Goal: Information Seeking & Learning: Check status

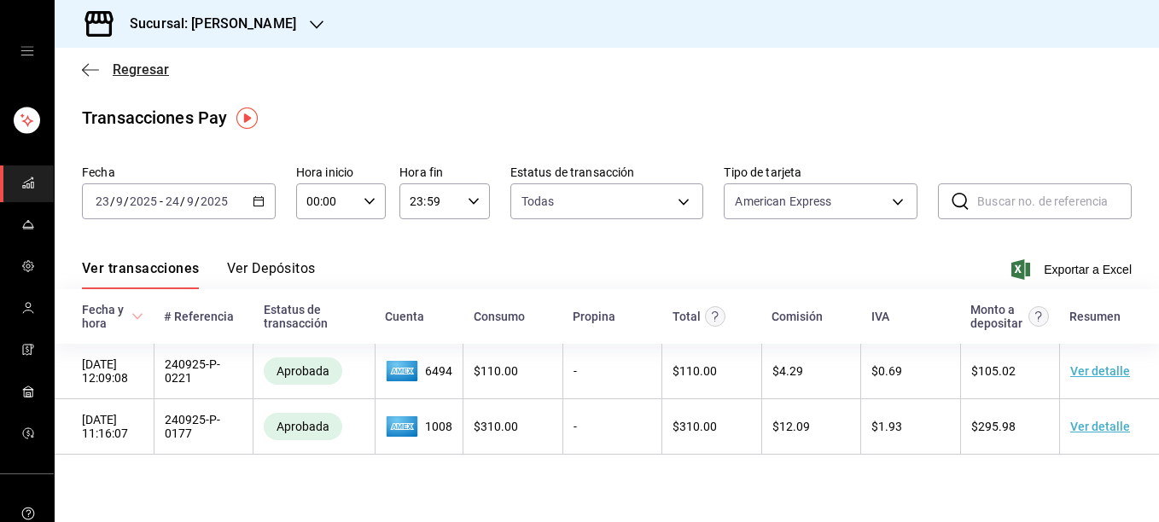
click at [91, 73] on icon "button" at bounding box center [90, 69] width 17 height 15
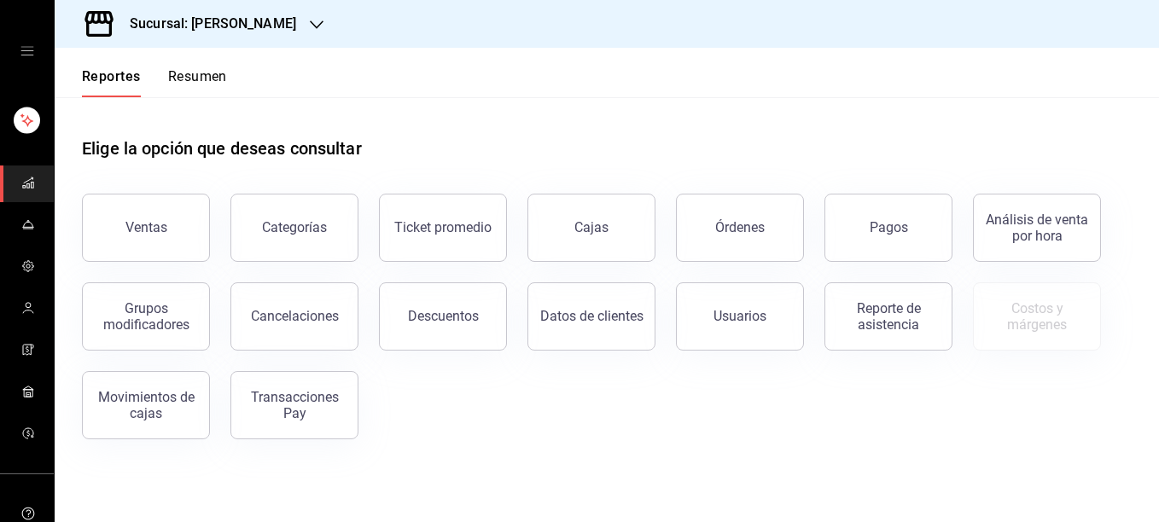
click at [310, 32] on div at bounding box center [317, 24] width 14 height 18
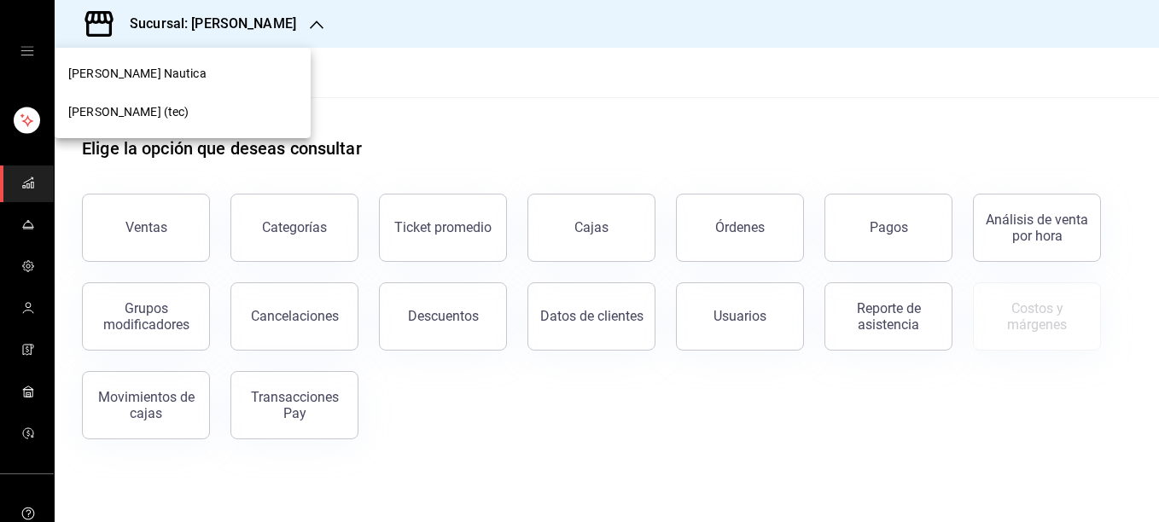
click at [122, 117] on span "[PERSON_NAME] (tec)" at bounding box center [128, 112] width 121 height 18
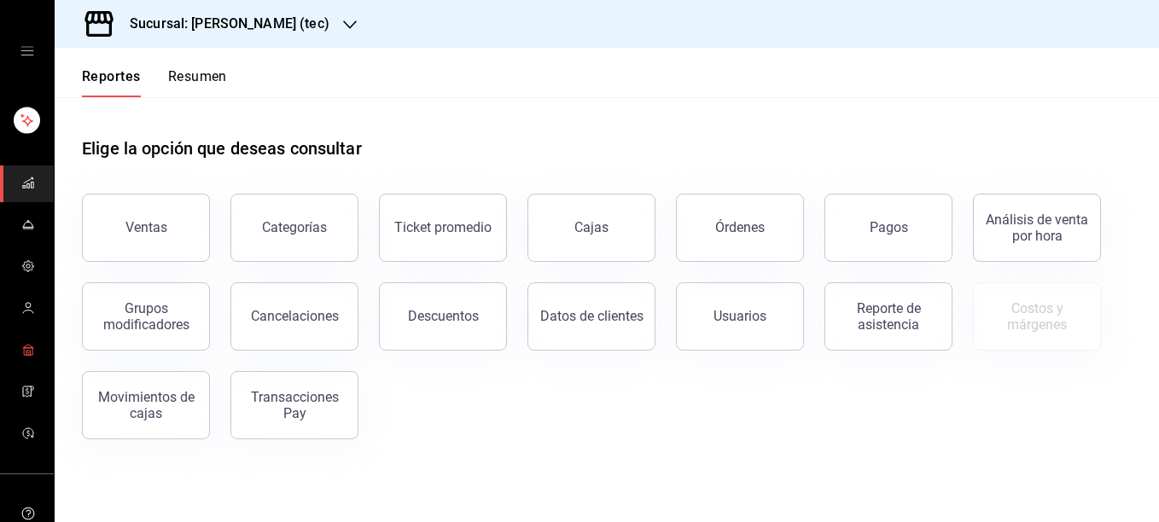
click at [14, 351] on link "mailbox folders" at bounding box center [27, 351] width 54 height 37
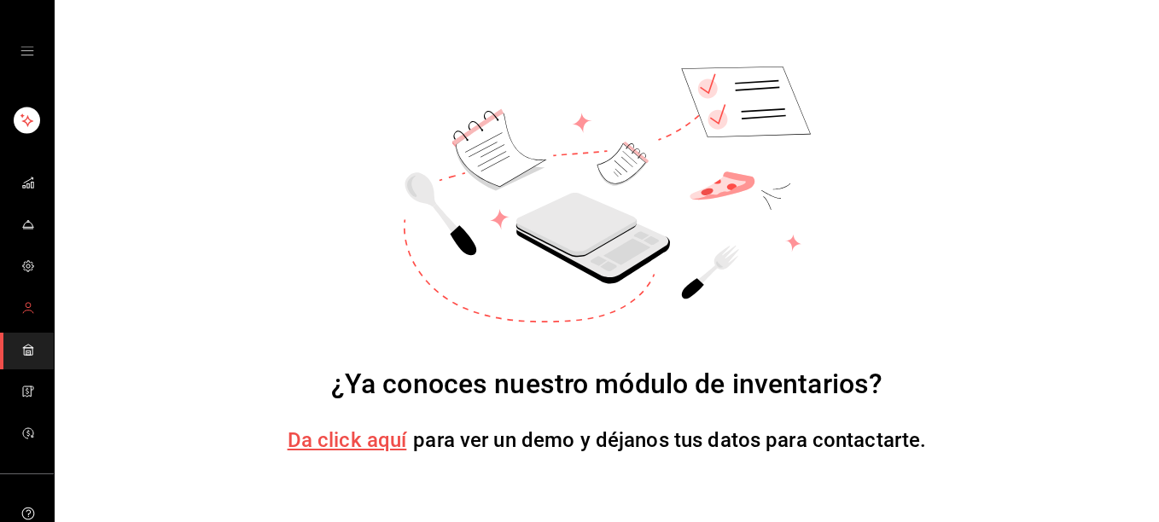
click at [21, 308] on icon "mailbox folders" at bounding box center [28, 308] width 14 height 14
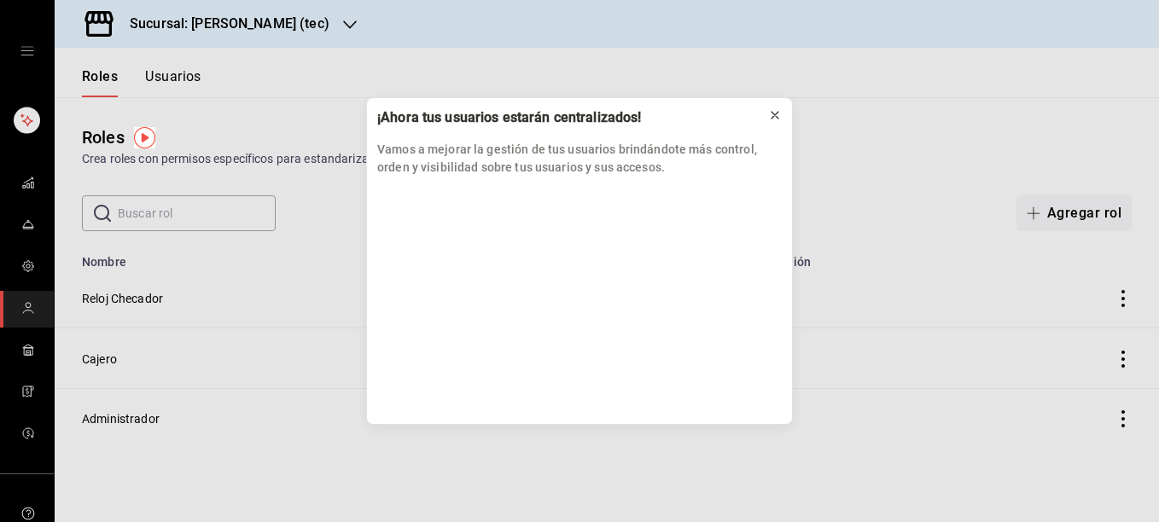
click at [773, 117] on icon at bounding box center [775, 115] width 7 height 7
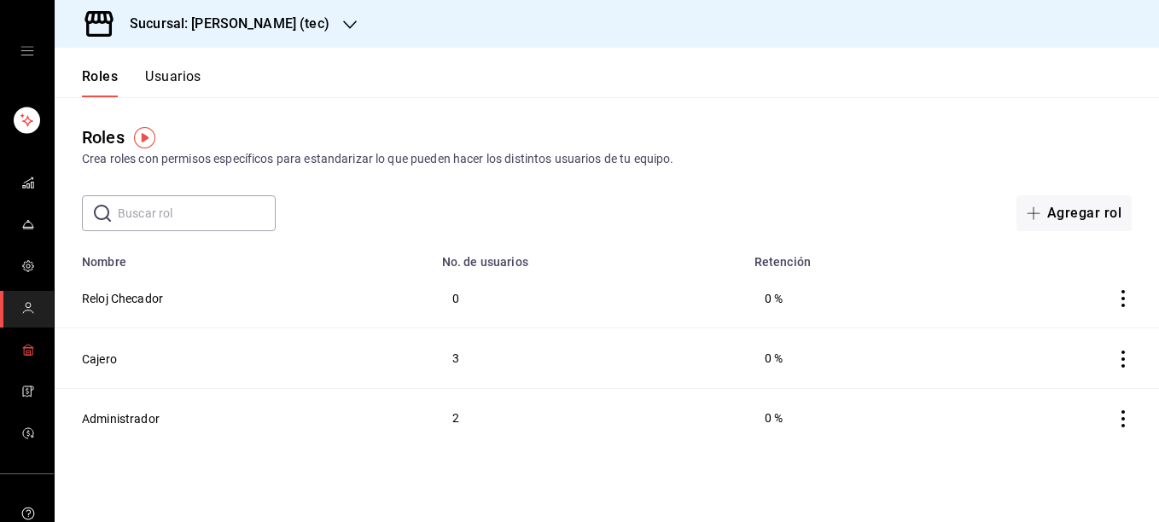
click at [22, 347] on icon "mailbox folders" at bounding box center [28, 350] width 14 height 14
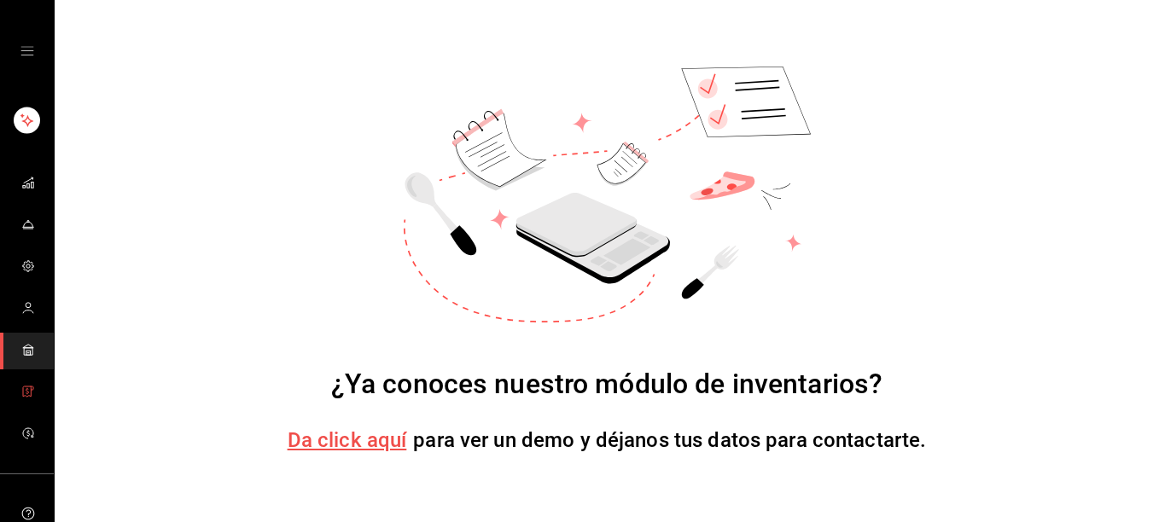
click at [25, 391] on icon "mailbox folders" at bounding box center [28, 392] width 14 height 14
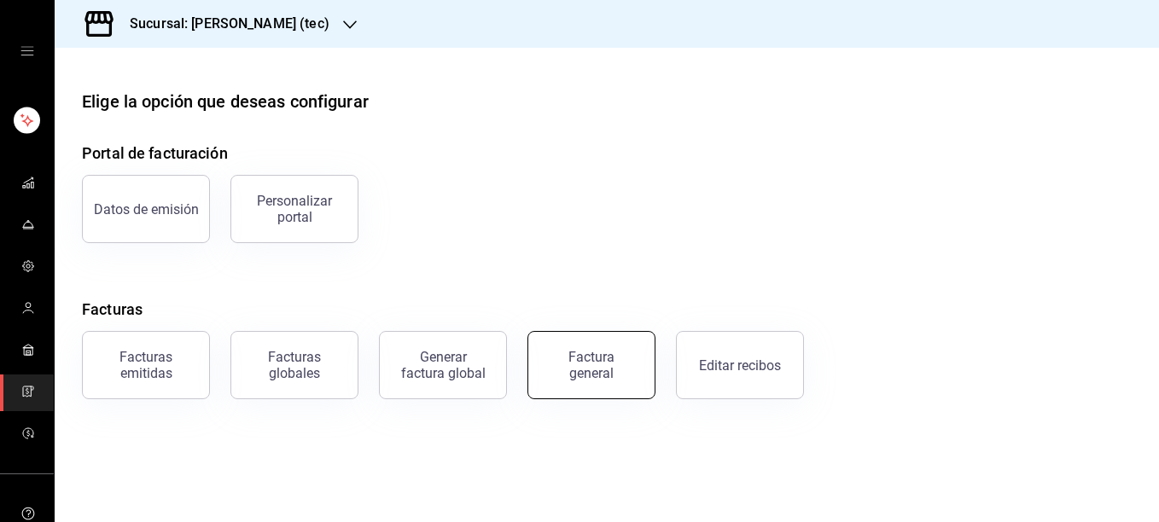
click at [582, 370] on div "Factura general" at bounding box center [591, 365] width 85 height 32
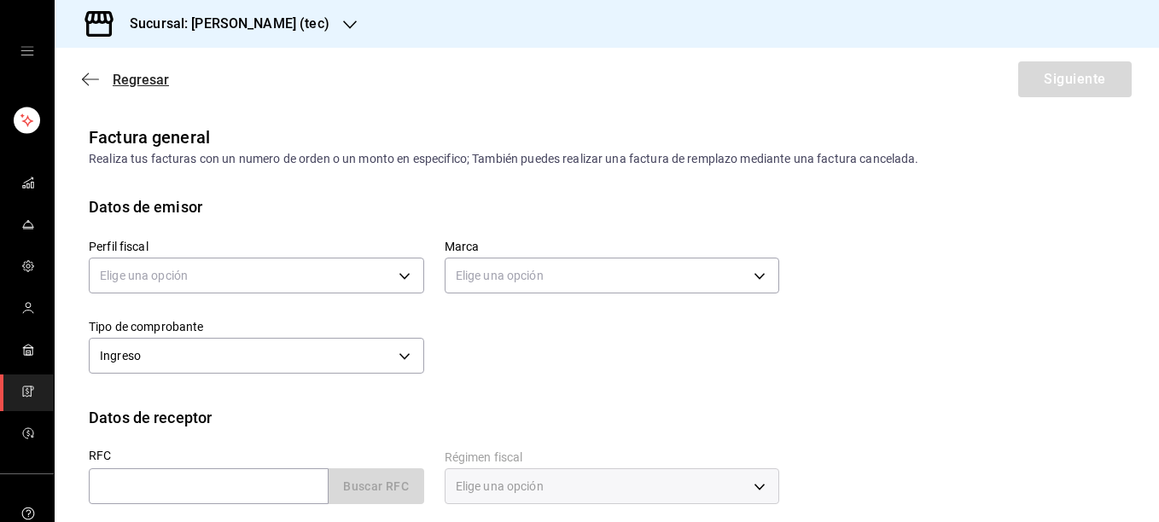
click at [89, 80] on icon "button" at bounding box center [90, 79] width 17 height 15
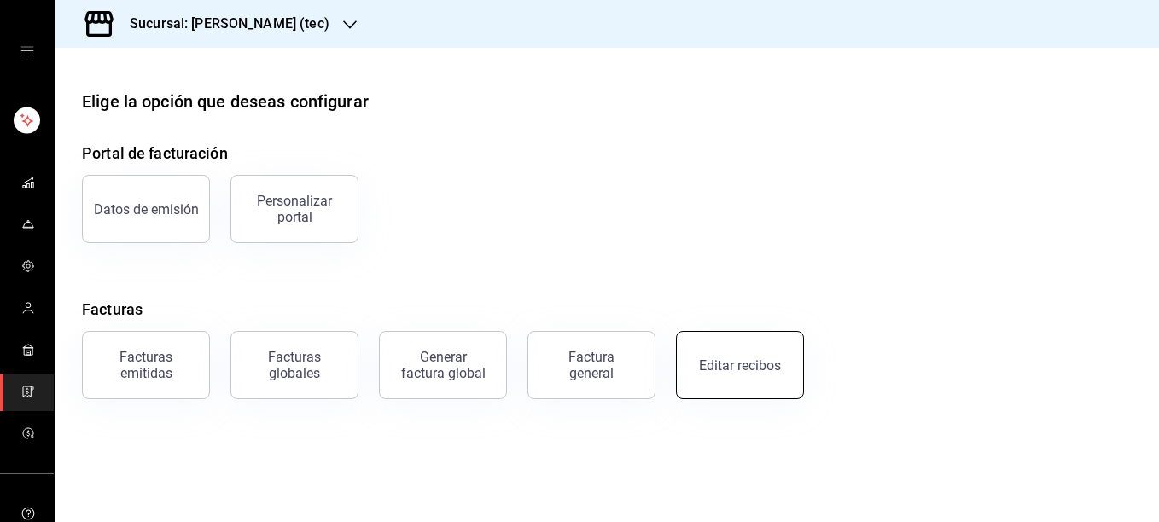
click at [760, 382] on button "Editar recibos" at bounding box center [740, 365] width 128 height 68
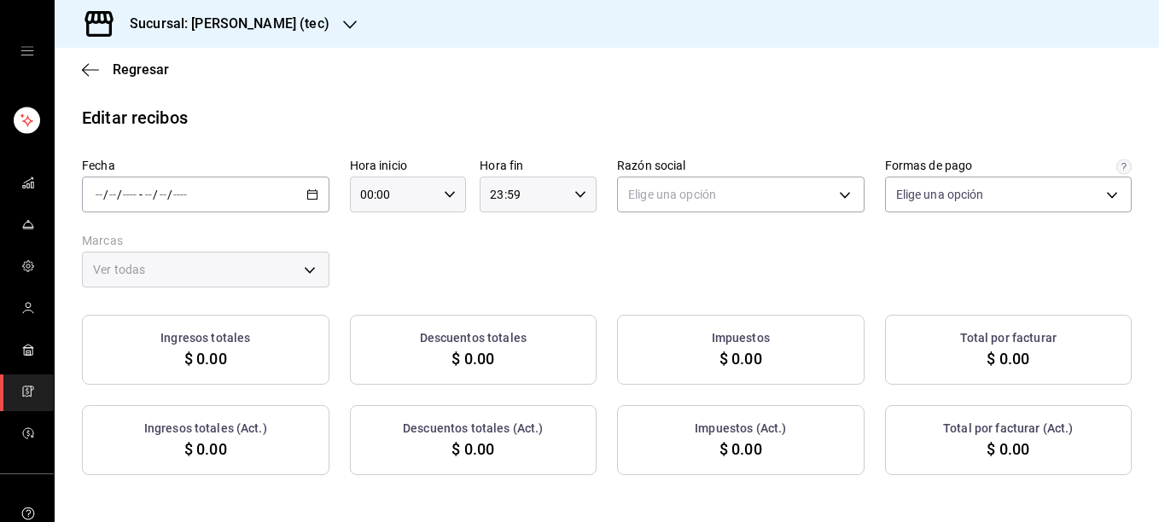
type input "1b06d320-5b7d-40cf-b0a9-ba14998cd477"
click at [310, 195] on icon "button" at bounding box center [312, 195] width 12 height 12
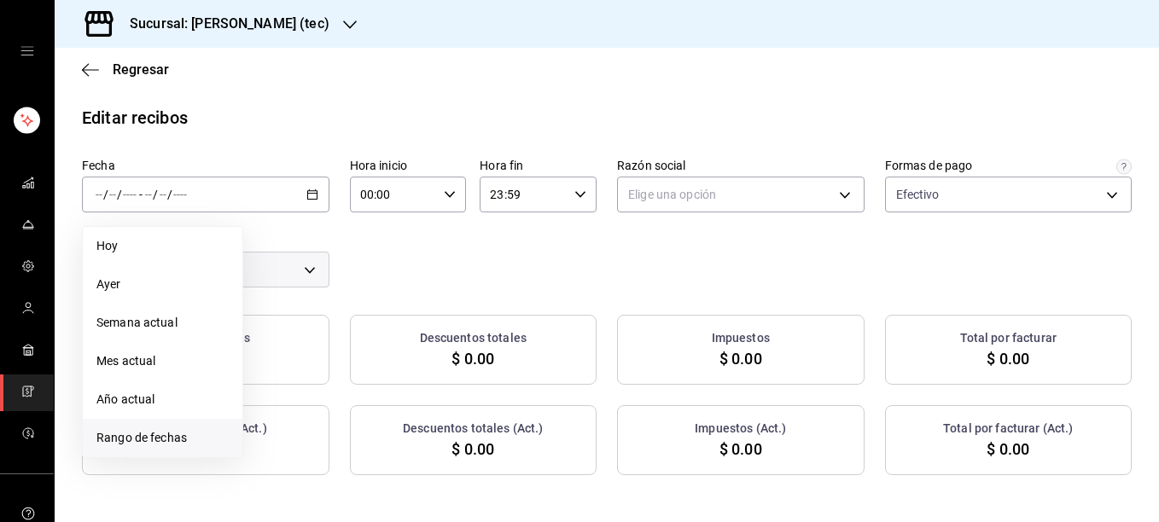
click at [155, 437] on span "Rango de fechas" at bounding box center [162, 438] width 132 height 18
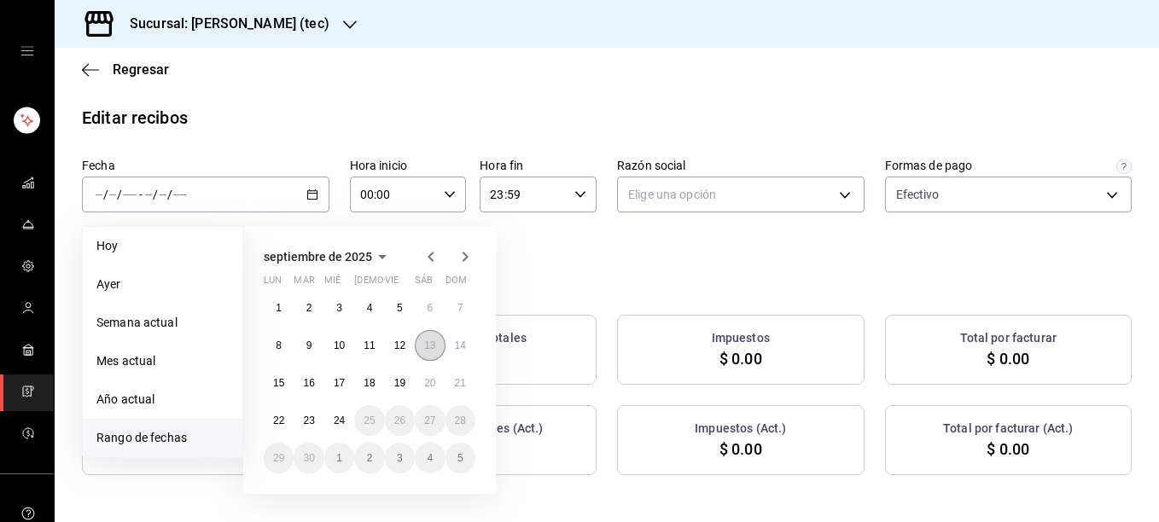
click at [433, 342] on abbr "13" at bounding box center [429, 346] width 11 height 12
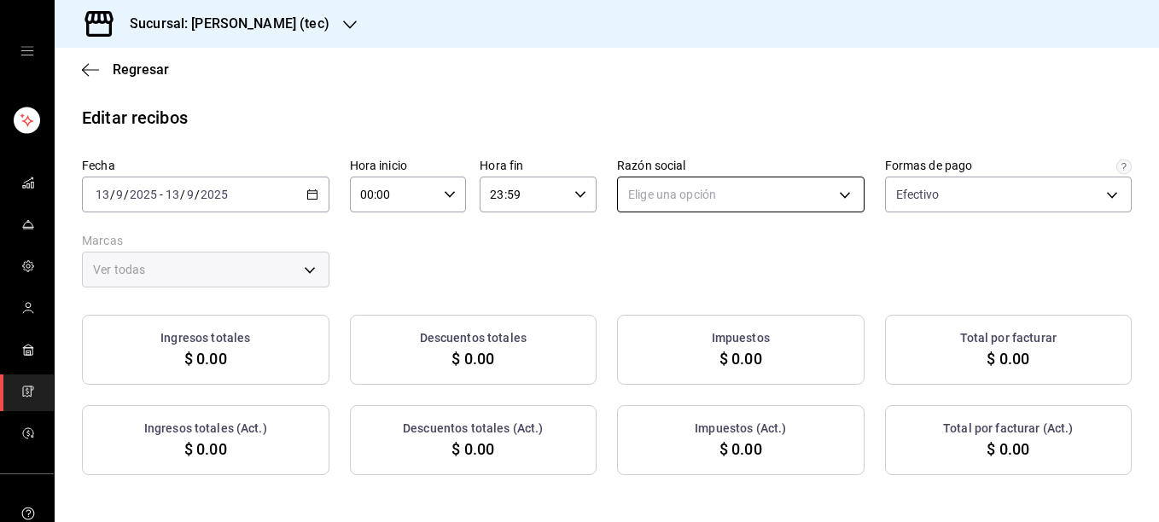
click at [788, 200] on body "Sucursal: [PERSON_NAME] (tec) Regresar Editar recibos Fecha [DATE] [DATE] - [DA…" at bounding box center [579, 261] width 1159 height 522
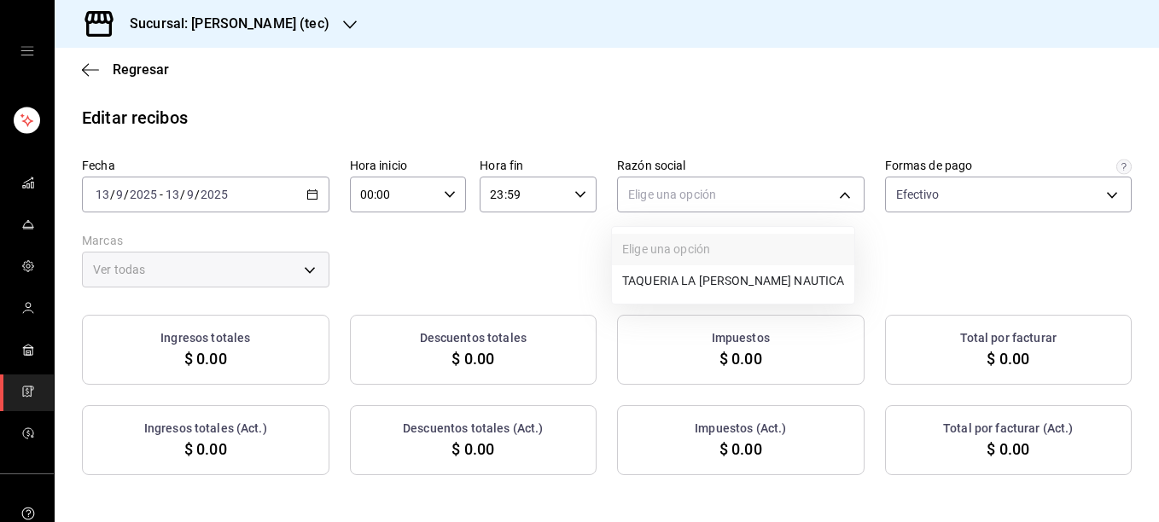
click at [682, 272] on li "TAQUERIA LA [PERSON_NAME] NAUTICA" at bounding box center [733, 281] width 242 height 32
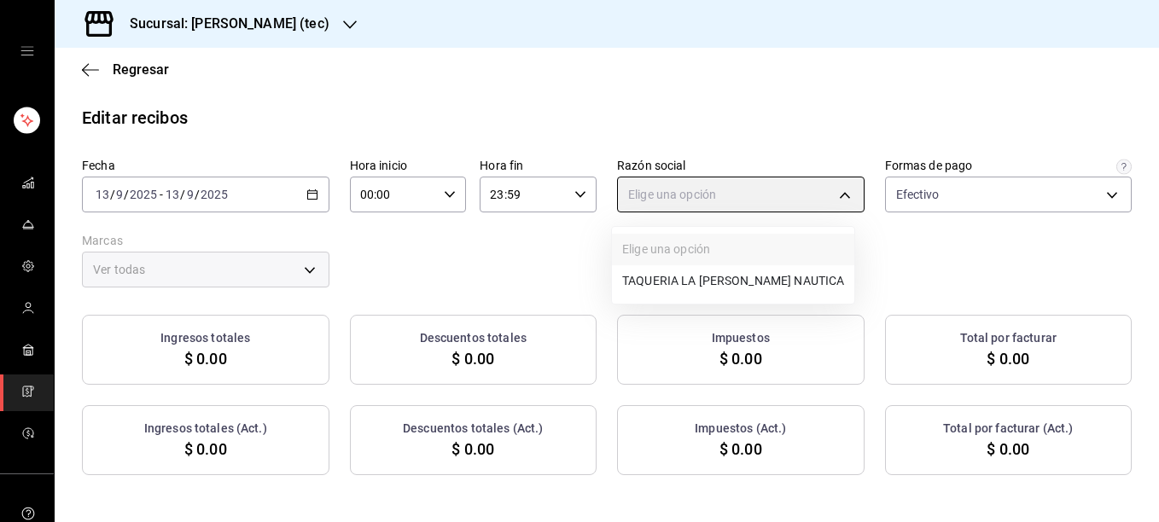
type input "116d4d5c-2d3b-43d7-887b-986bef790ce9"
type input "c6f2de5c-732c-42eb-a6cb-d0ccc1d7036d"
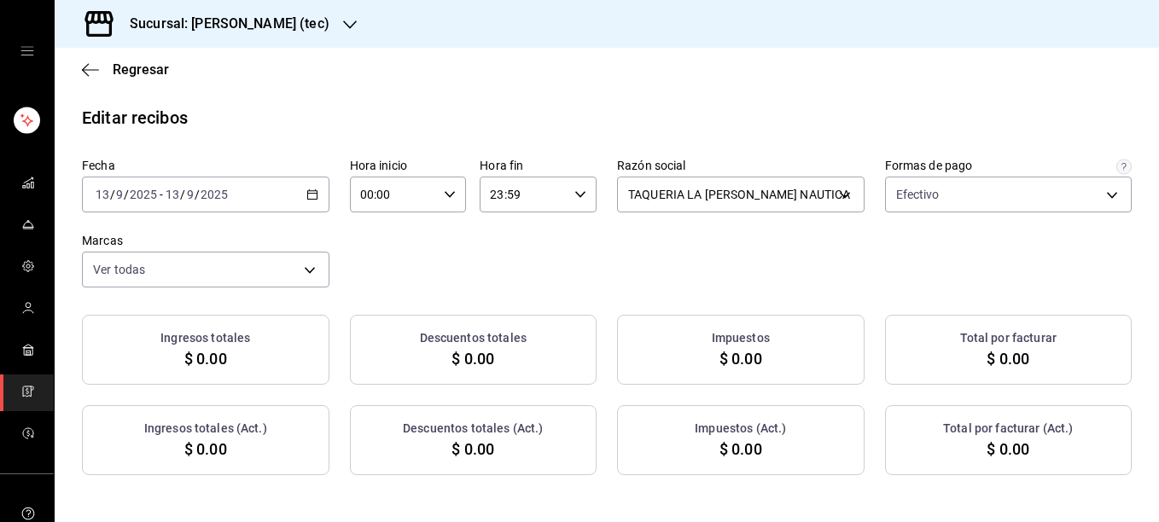
click at [343, 28] on icon "button" at bounding box center [350, 25] width 14 height 14
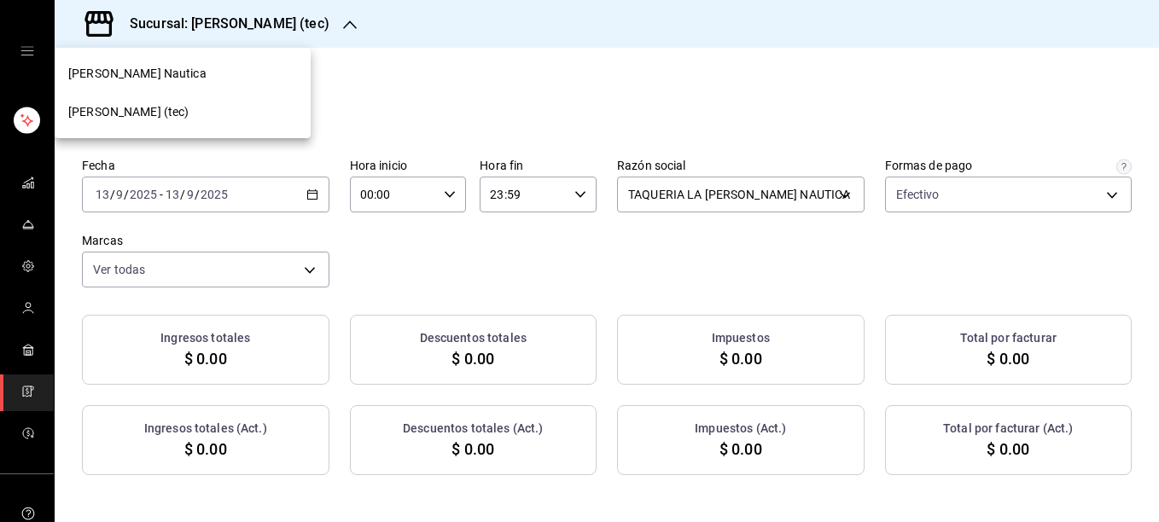
click at [149, 76] on div "[PERSON_NAME] Nautica" at bounding box center [182, 74] width 229 height 18
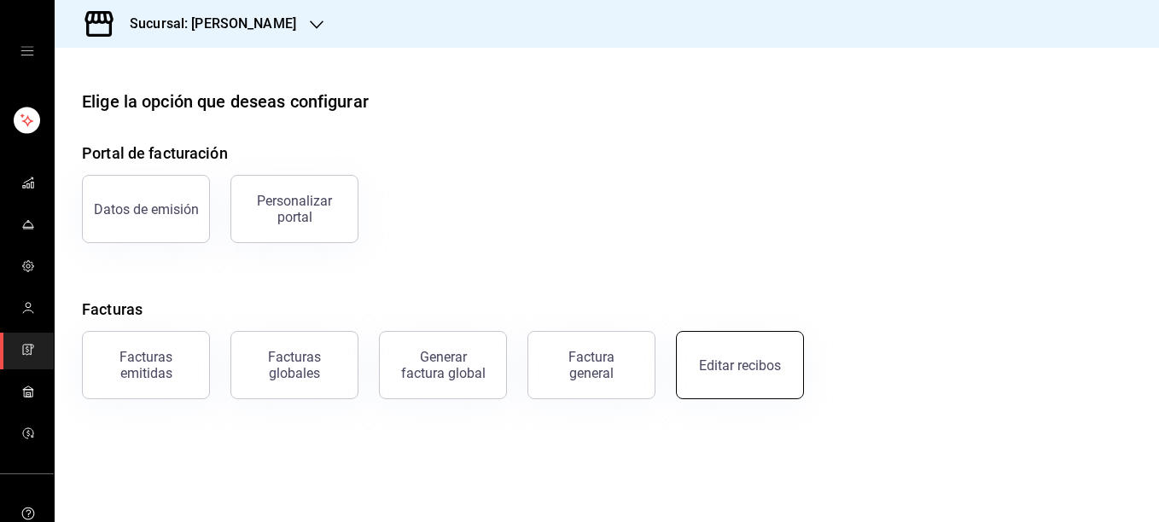
click at [741, 370] on div "Editar recibos" at bounding box center [740, 366] width 82 height 16
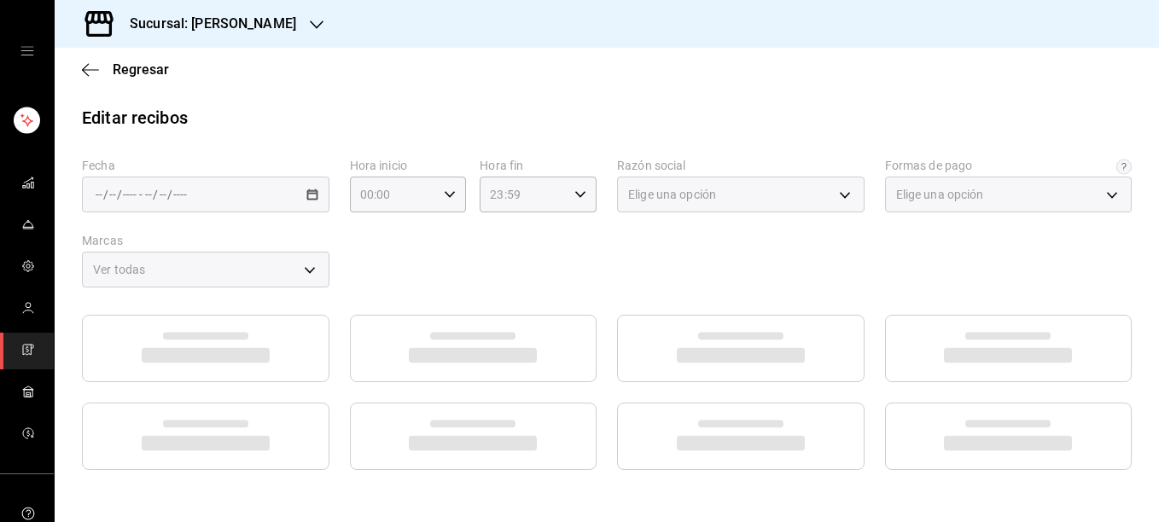
type input "5fd38a5b-7230-49e9-9c15-448a83f49355"
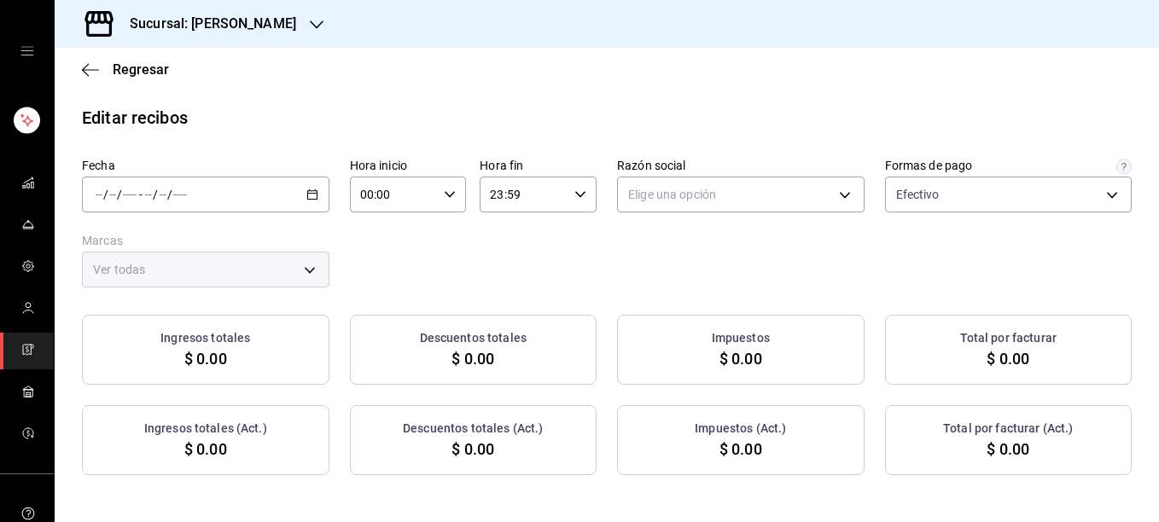
click at [306, 203] on div "/ / - / /" at bounding box center [206, 195] width 248 height 36
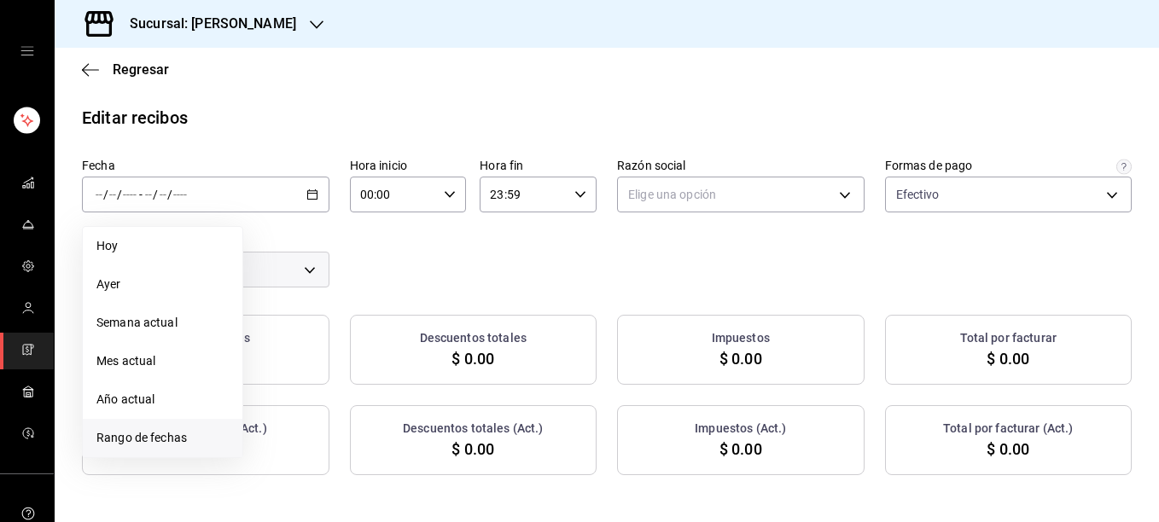
click at [166, 439] on span "Rango de fechas" at bounding box center [162, 438] width 132 height 18
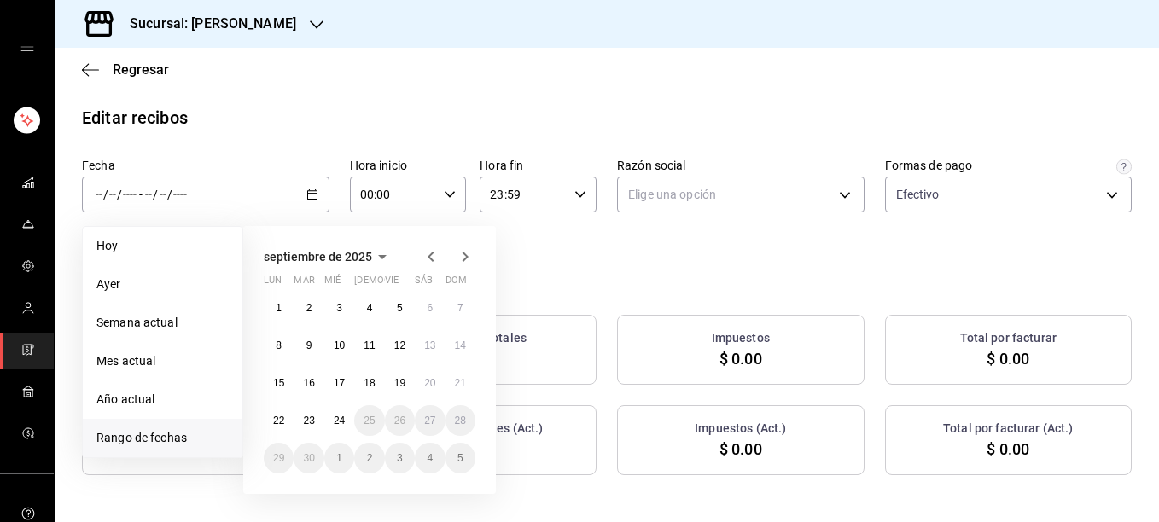
click at [425, 107] on div "Editar recibos" at bounding box center [607, 118] width 1105 height 26
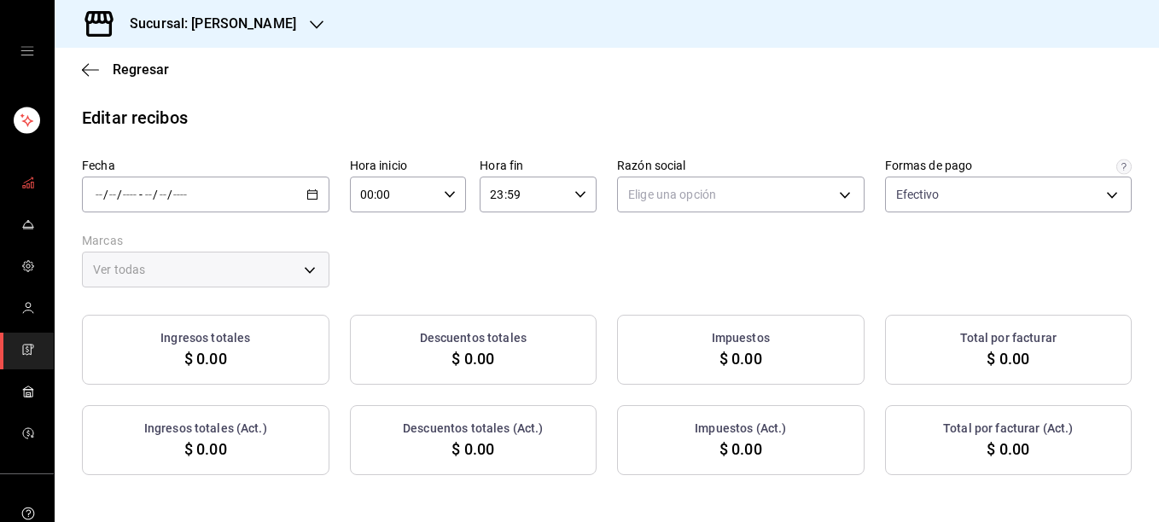
click at [31, 183] on rect "mailbox folders" at bounding box center [32, 186] width 3 height 6
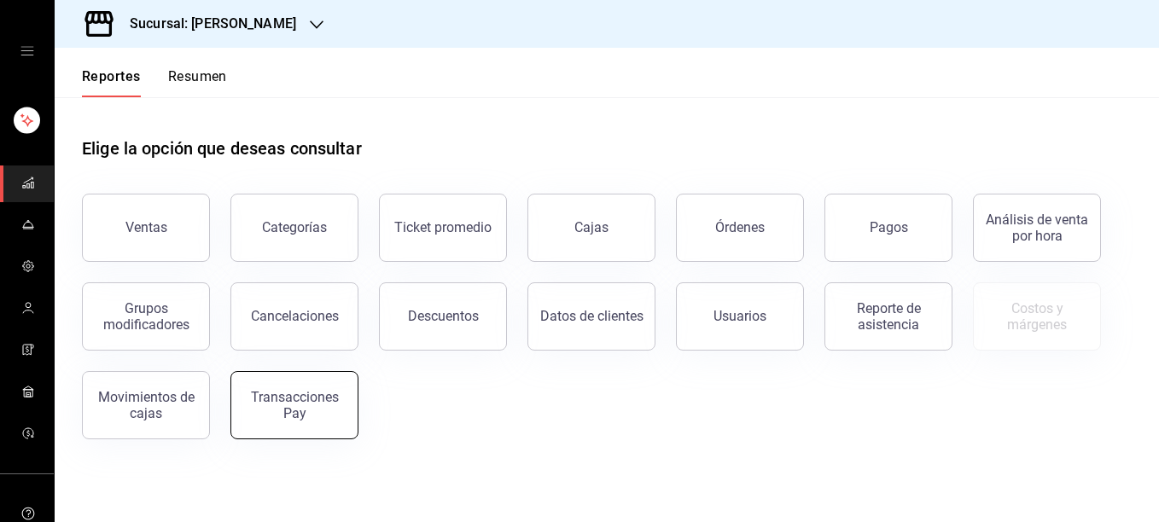
click at [285, 414] on div "Transacciones Pay" at bounding box center [295, 405] width 106 height 32
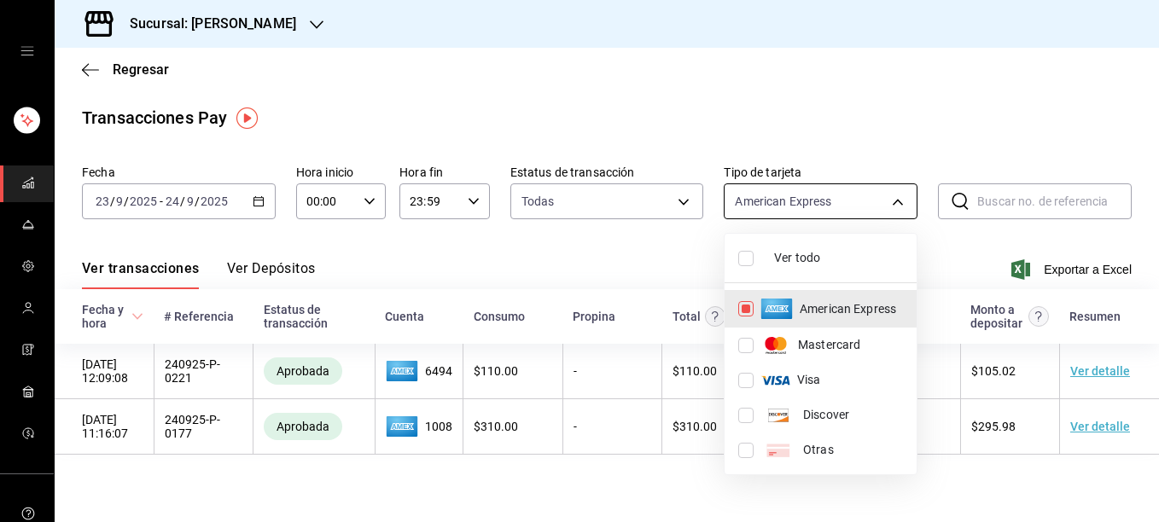
click at [879, 201] on body "Sucursal: [PERSON_NAME] Nautica Regresar Transacciones Pay Fecha [DATE] [DATE] …" at bounding box center [579, 261] width 1159 height 522
click at [750, 261] on input "checkbox" at bounding box center [745, 258] width 15 height 15
checkbox input "true"
type input "AMERICAN_EXPRESS,MASTERCARD,VISA,DISCOVER,UNDEFINED"
checkbox input "true"
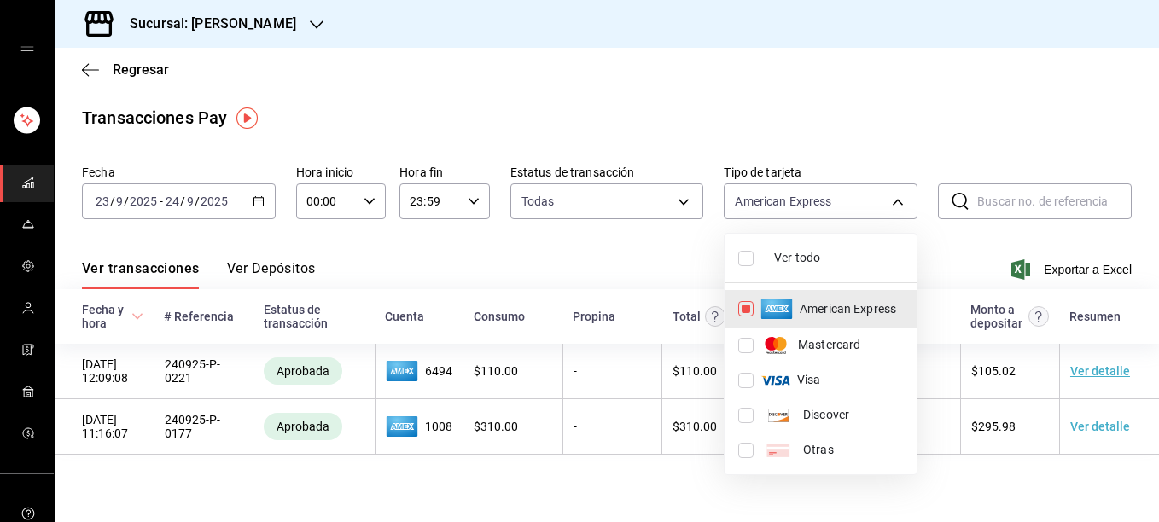
checkbox input "true"
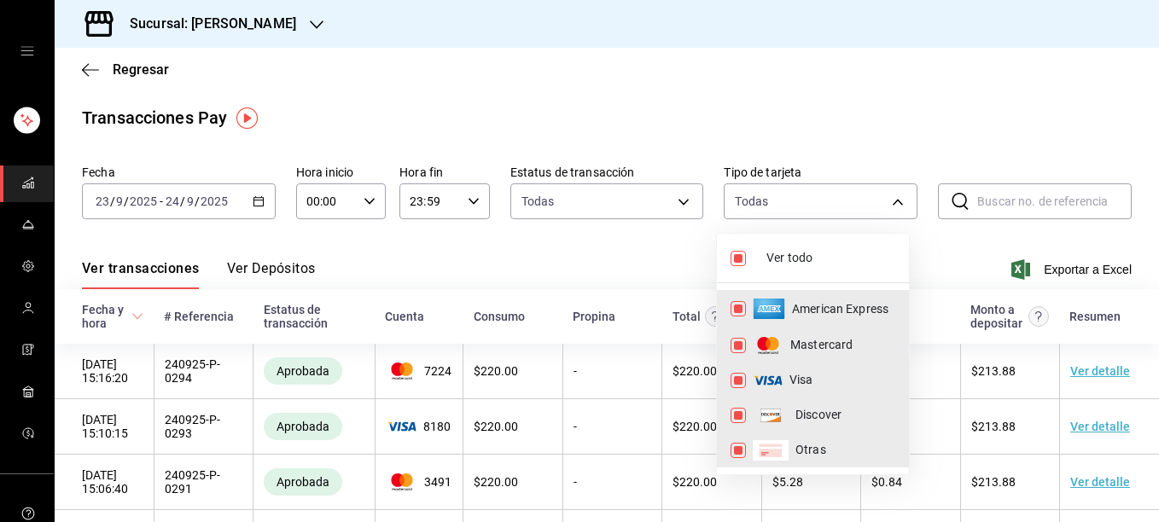
click at [738, 312] on input "checkbox" at bounding box center [738, 308] width 15 height 15
checkbox input "false"
type input "MASTERCARD,VISA,DISCOVER,UNDEFINED"
checkbox input "false"
drag, startPoint x: 1152, startPoint y: 131, endPoint x: 1157, endPoint y: 229, distance: 97.5
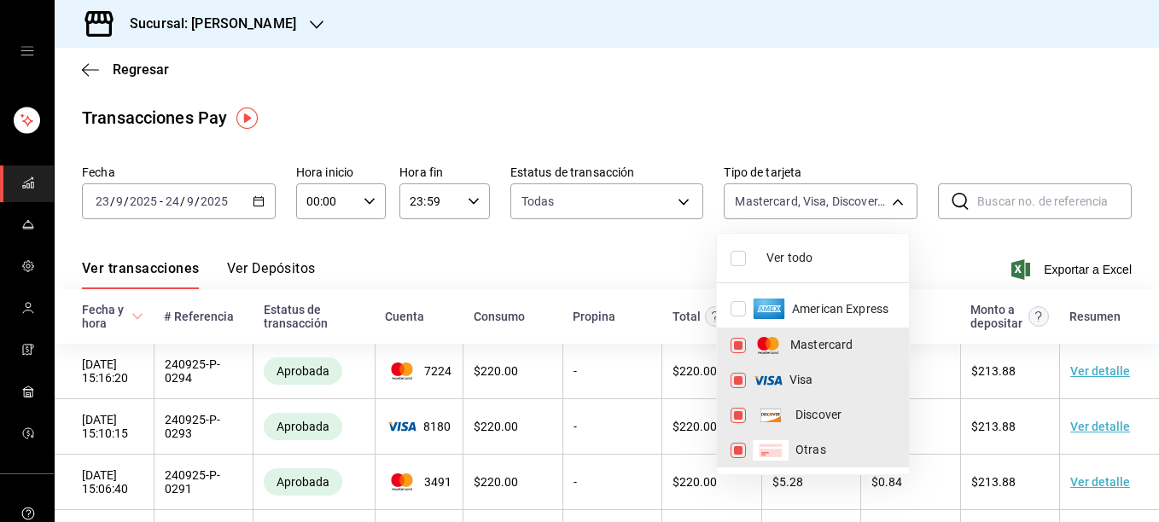
click at [1157, 229] on div at bounding box center [579, 261] width 1159 height 522
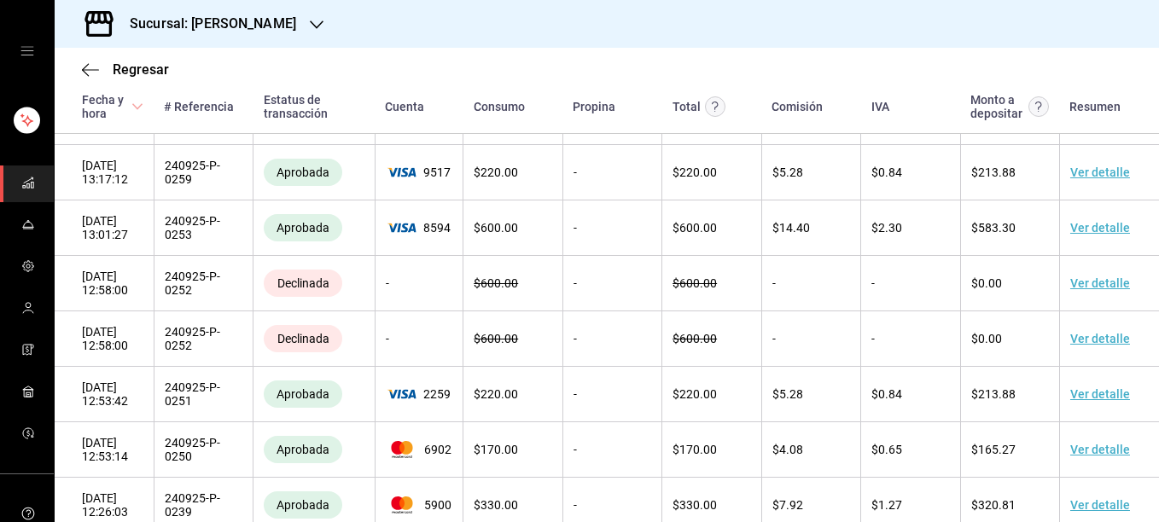
scroll to position [888, 0]
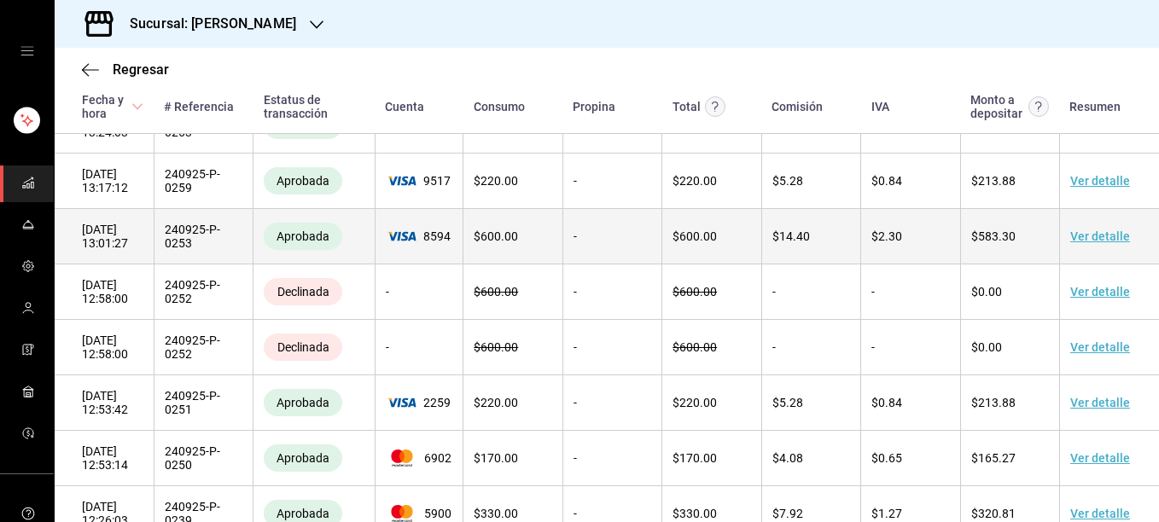
click at [1093, 243] on link "Ver detalle" at bounding box center [1100, 237] width 60 height 14
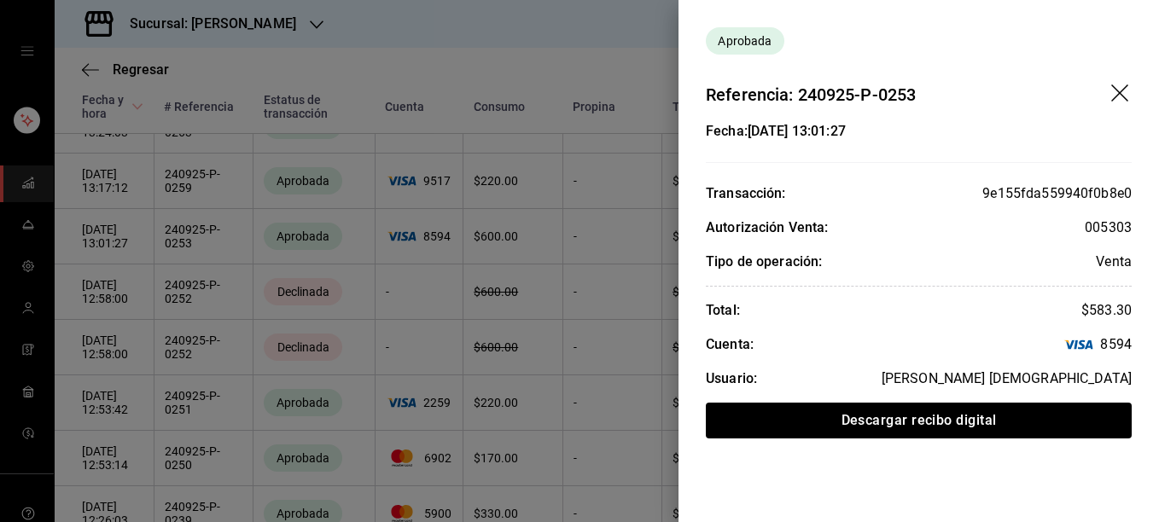
click at [424, 37] on div at bounding box center [579, 261] width 1159 height 522
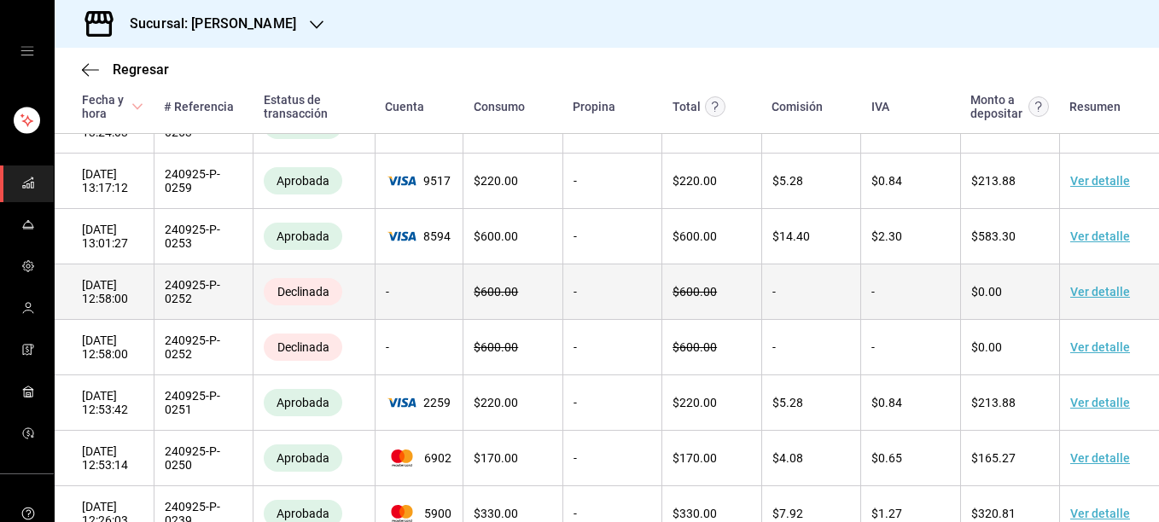
click at [1094, 299] on link "Ver detalle" at bounding box center [1100, 292] width 60 height 14
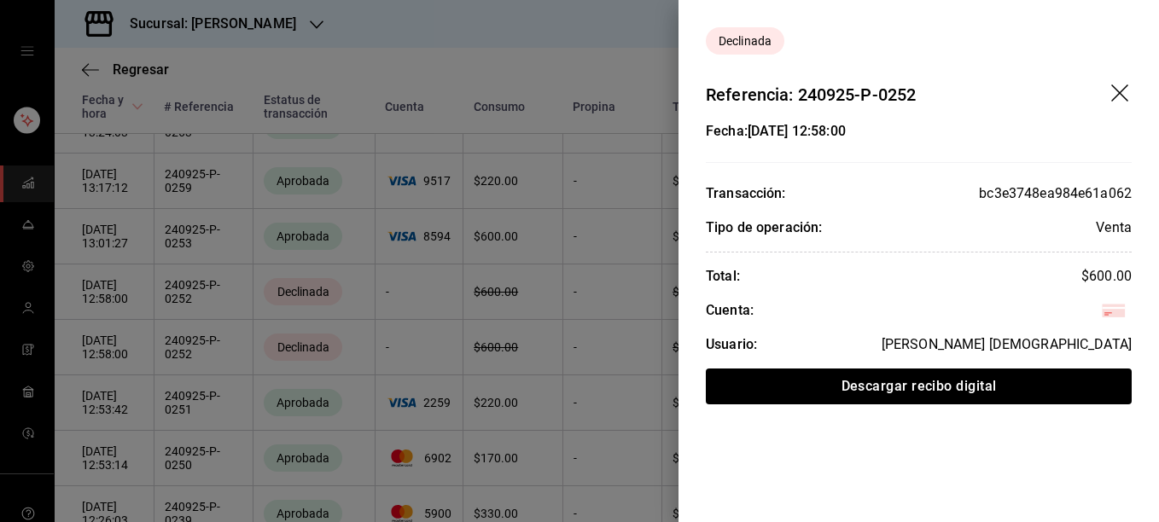
click at [1118, 93] on icon "drag" at bounding box center [1121, 95] width 20 height 20
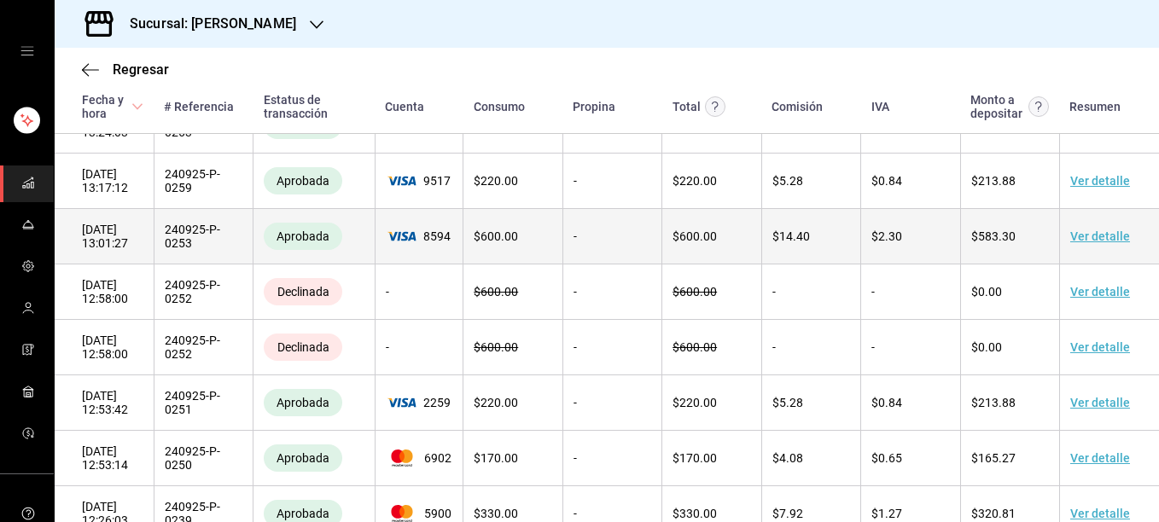
click at [1081, 243] on link "Ver detalle" at bounding box center [1100, 237] width 60 height 14
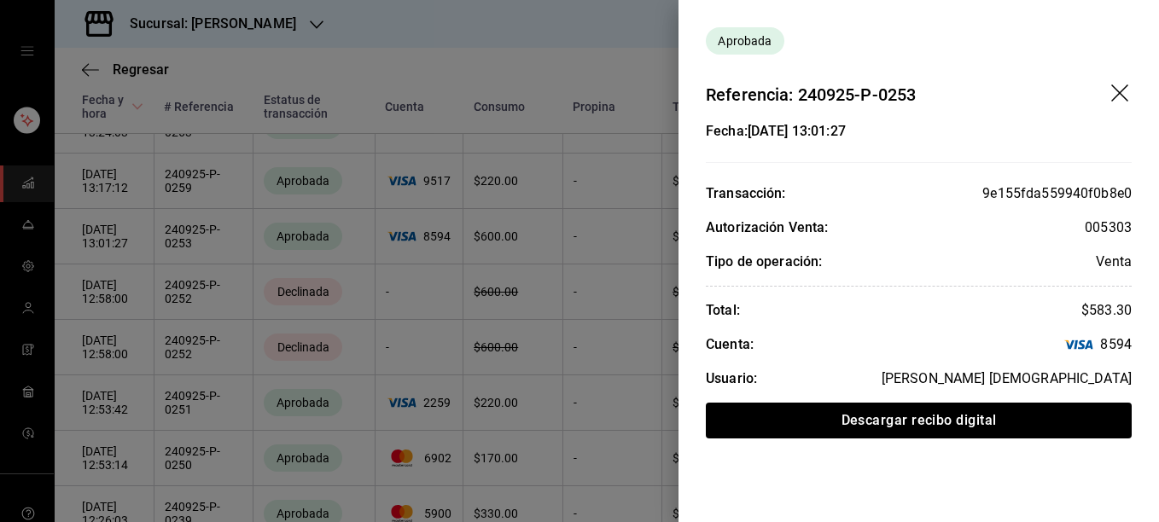
click at [430, 72] on div at bounding box center [579, 261] width 1159 height 522
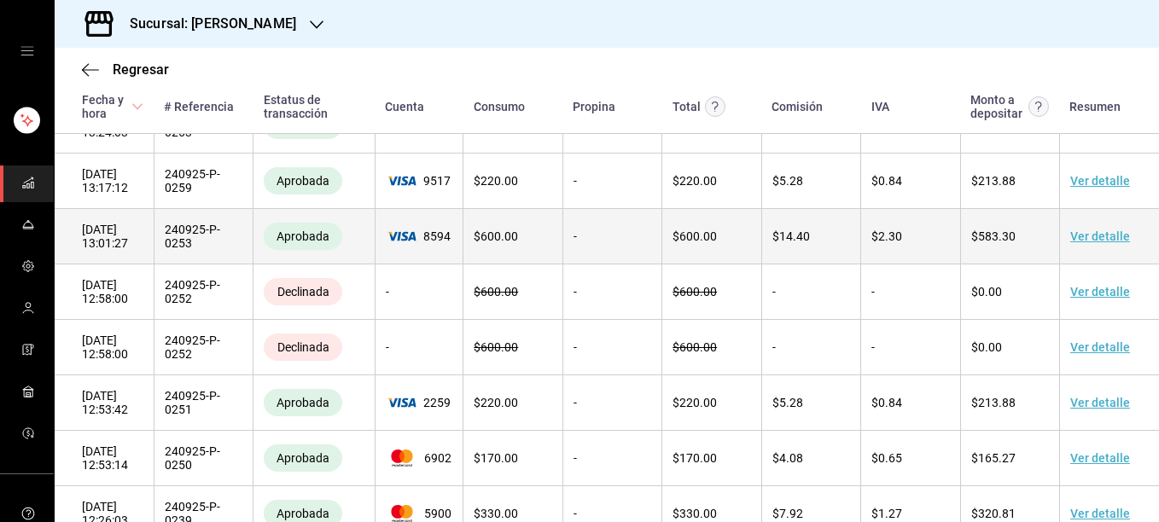
click at [1092, 243] on link "Ver detalle" at bounding box center [1100, 237] width 60 height 14
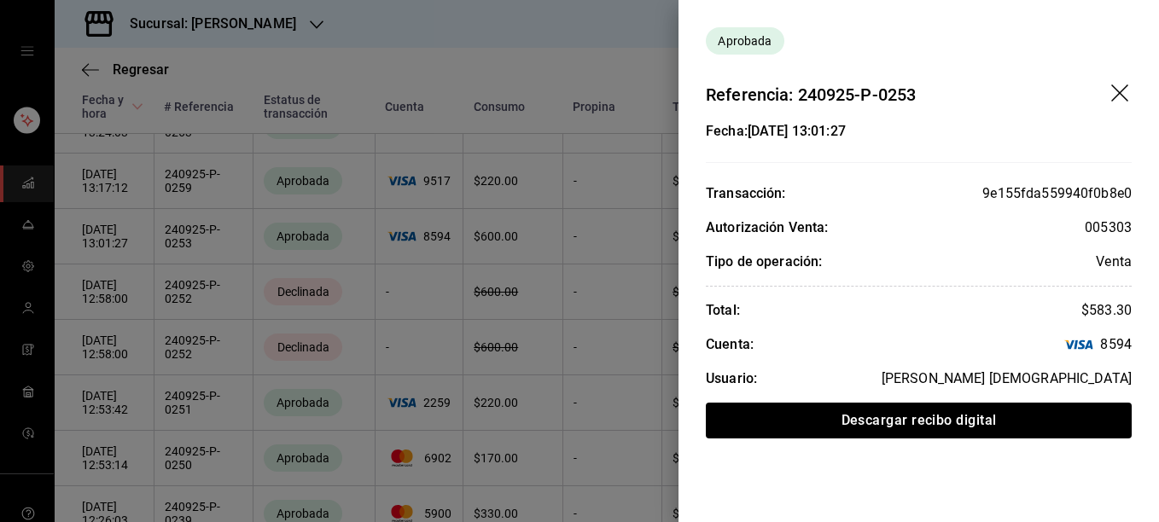
click at [496, 48] on div at bounding box center [579, 261] width 1159 height 522
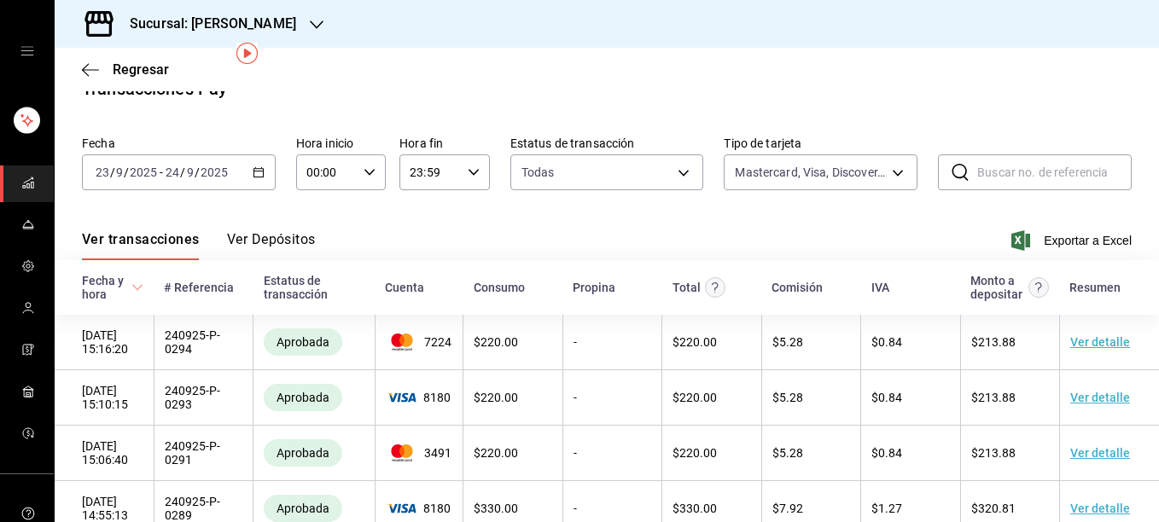
scroll to position [17, 0]
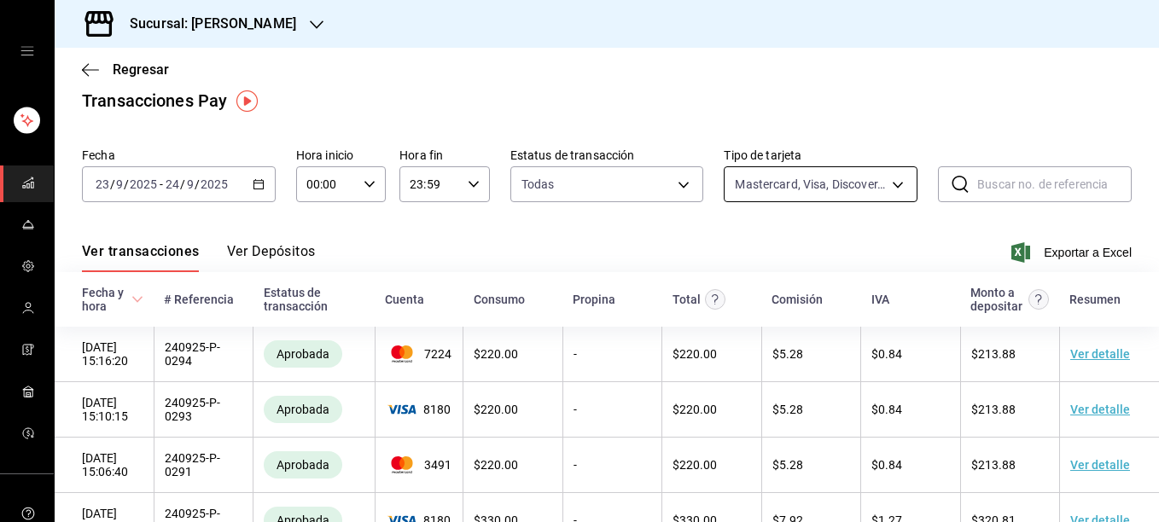
click at [891, 183] on body "Sucursal: [PERSON_NAME] Regresar Transacciones Pay Fecha [DATE] [DATE] - [DATE]…" at bounding box center [579, 261] width 1159 height 522
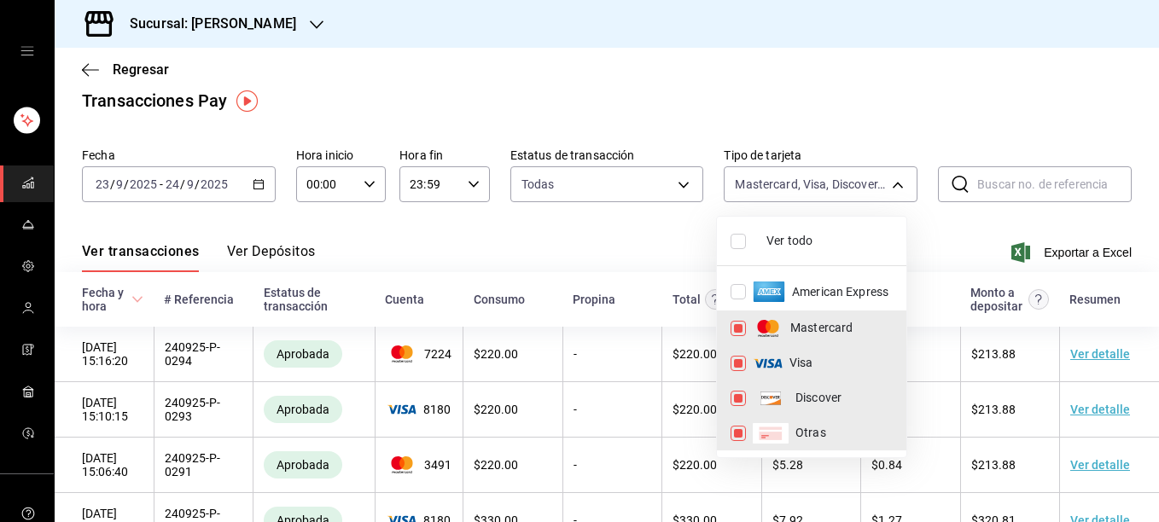
click at [867, 125] on div at bounding box center [579, 261] width 1159 height 522
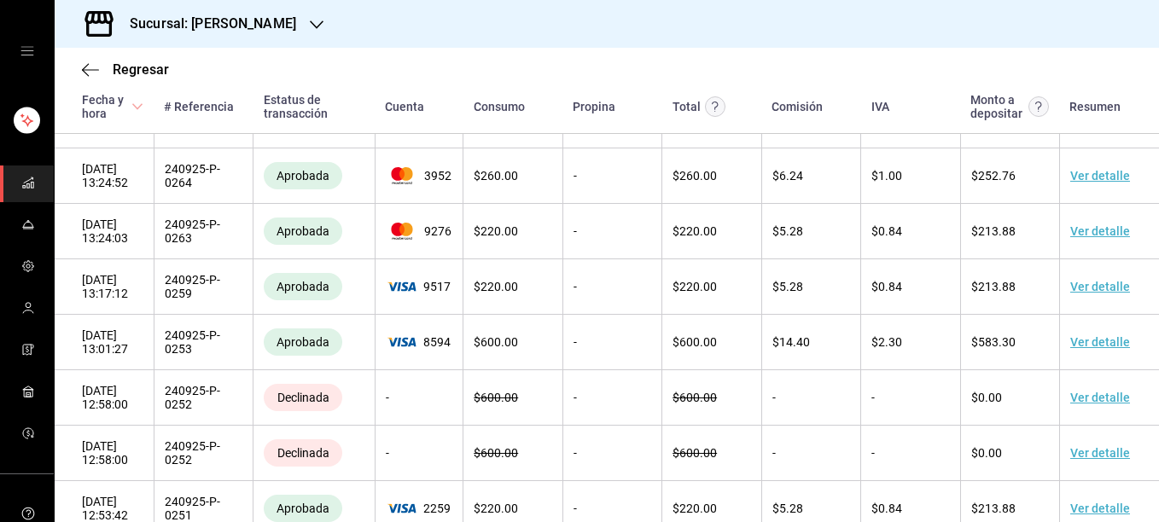
scroll to position [786, 0]
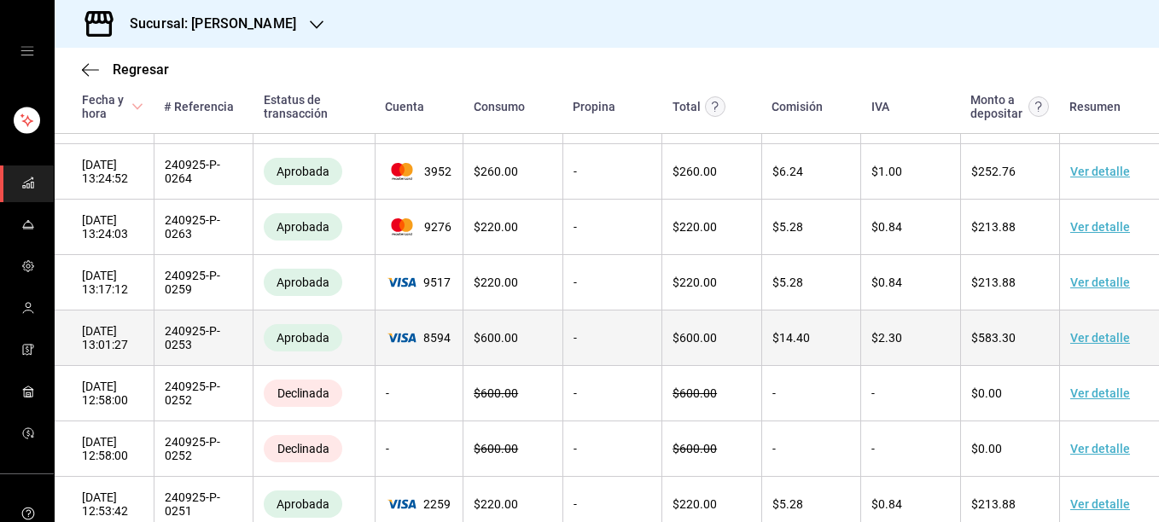
click at [1074, 345] on link "Ver detalle" at bounding box center [1100, 338] width 60 height 14
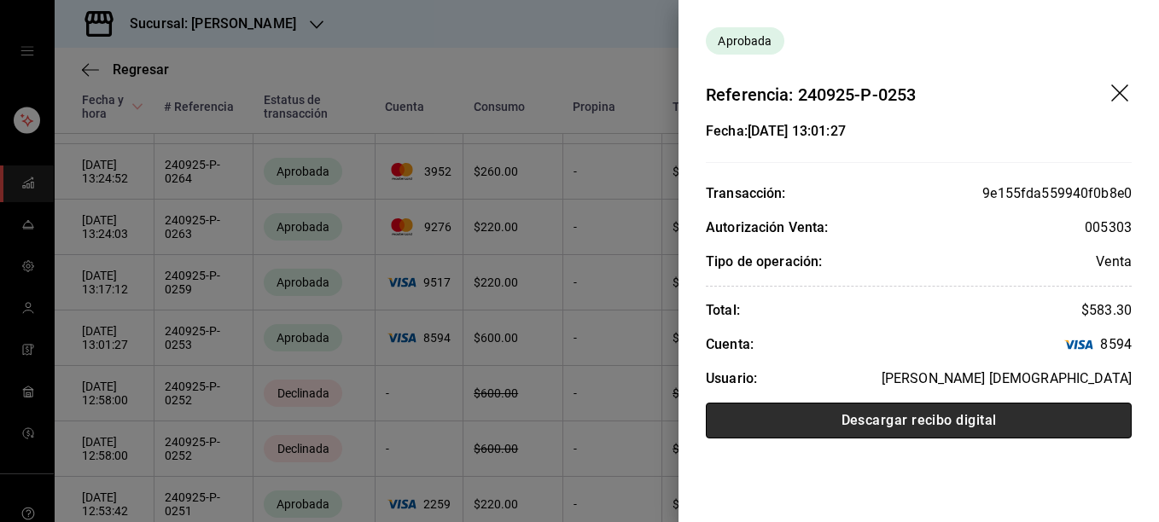
click at [892, 424] on button "Descargar recibo digital" at bounding box center [919, 421] width 426 height 36
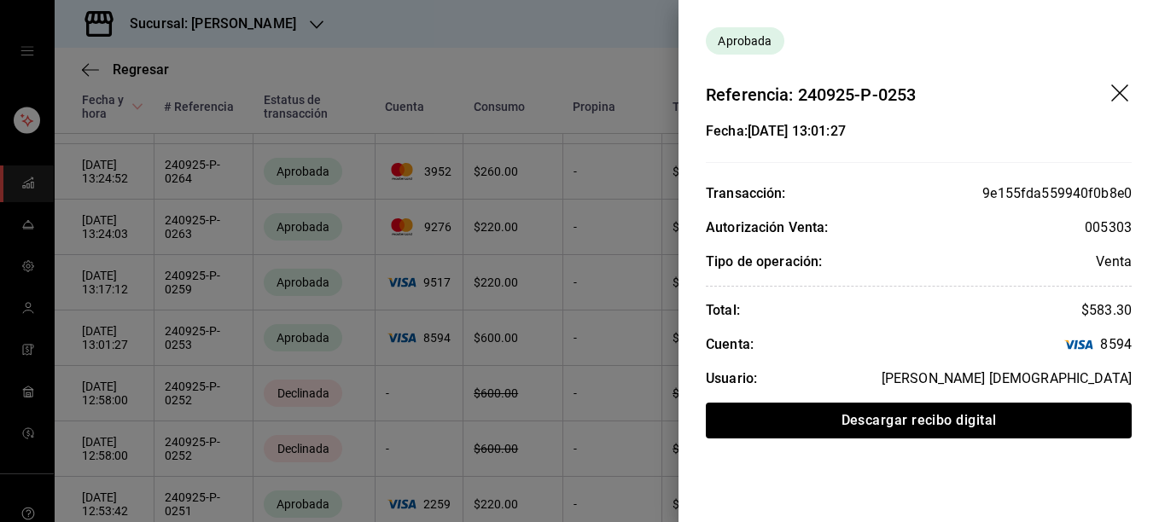
click at [574, 62] on div at bounding box center [579, 261] width 1159 height 522
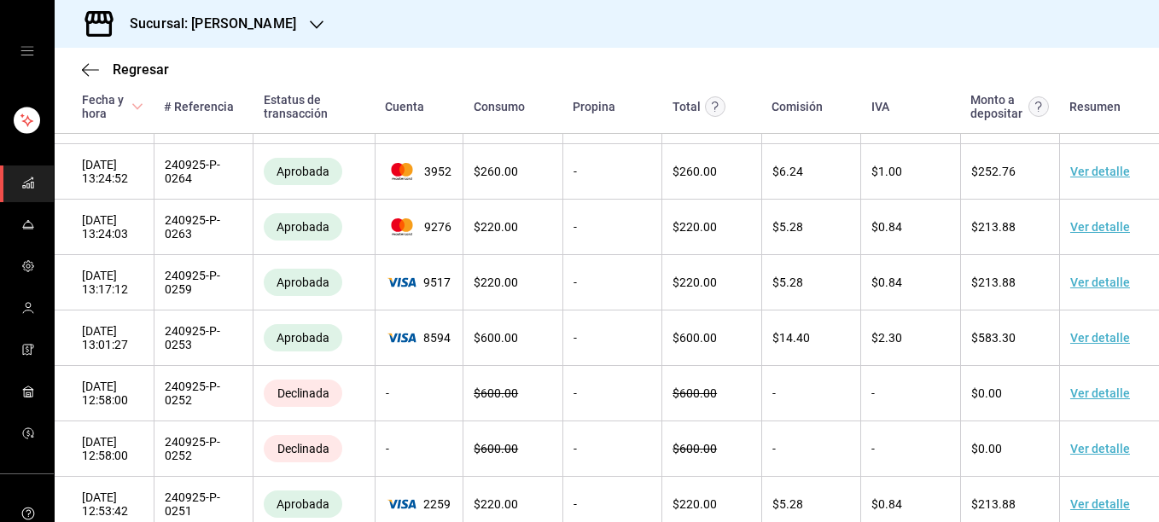
click at [24, 181] on icon "mailbox folders" at bounding box center [28, 183] width 14 height 14
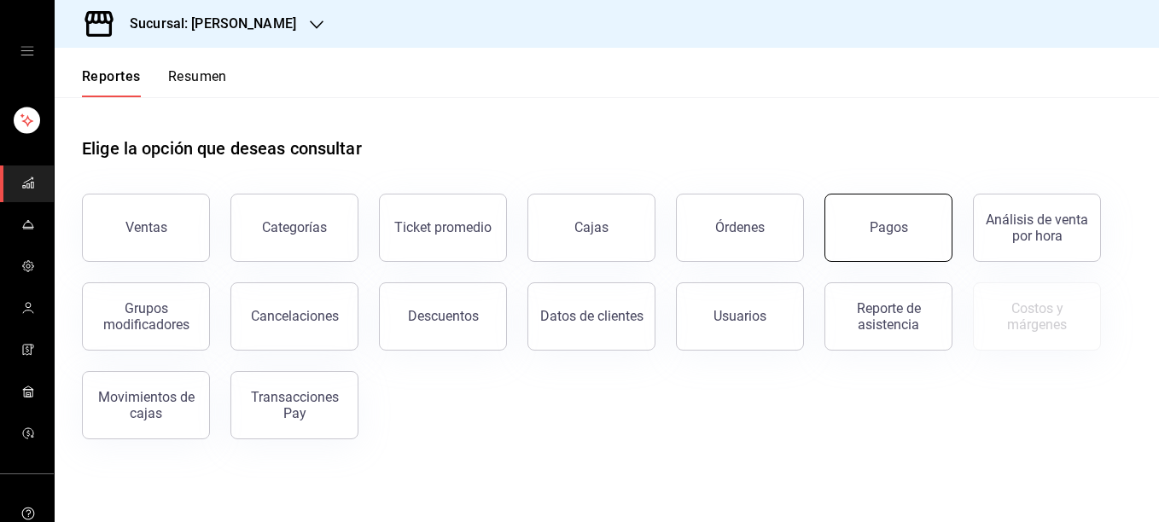
click at [879, 241] on button "Pagos" at bounding box center [889, 228] width 128 height 68
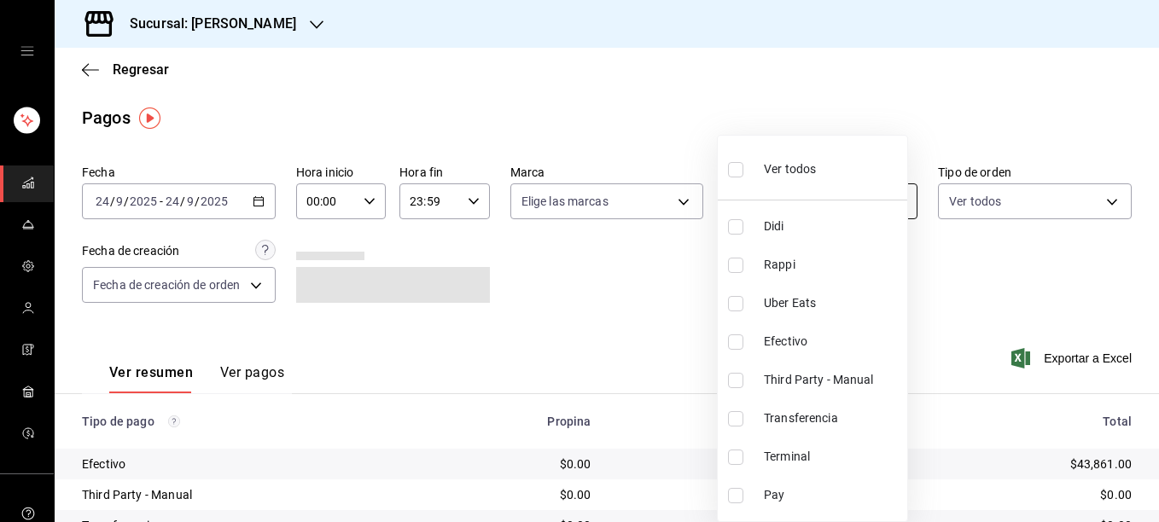
click at [893, 196] on body "Sucursal: [PERSON_NAME] Regresar Pagos Fecha [DATE] [DATE] - [DATE] [DATE] Hora…" at bounding box center [579, 261] width 1159 height 522
click at [738, 460] on input "checkbox" at bounding box center [735, 457] width 15 height 15
checkbox input "true"
type input "ce48f031-3122-4296-b74d-da47a0a111b2"
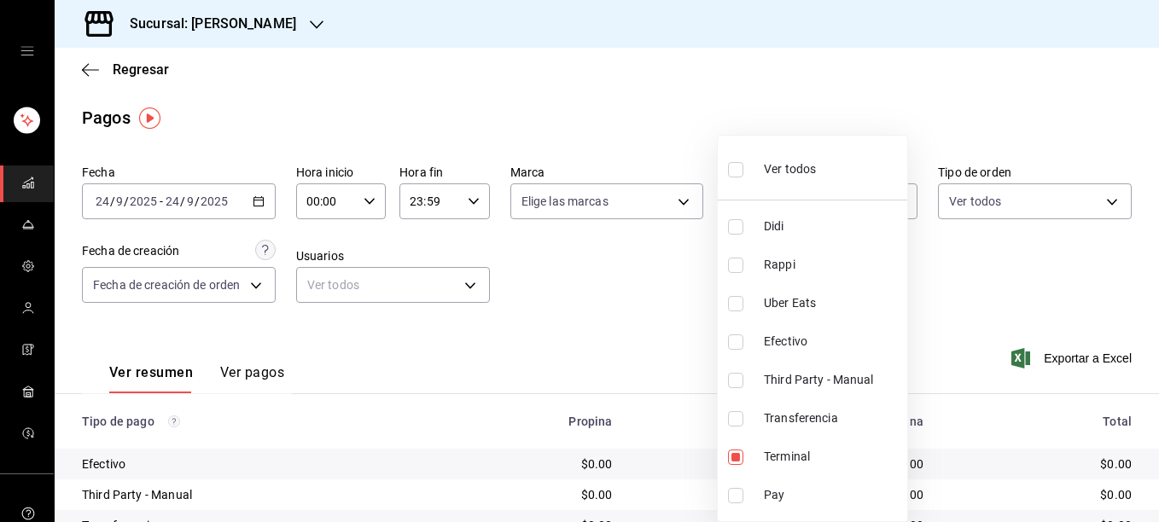
click at [672, 201] on div at bounding box center [579, 261] width 1159 height 522
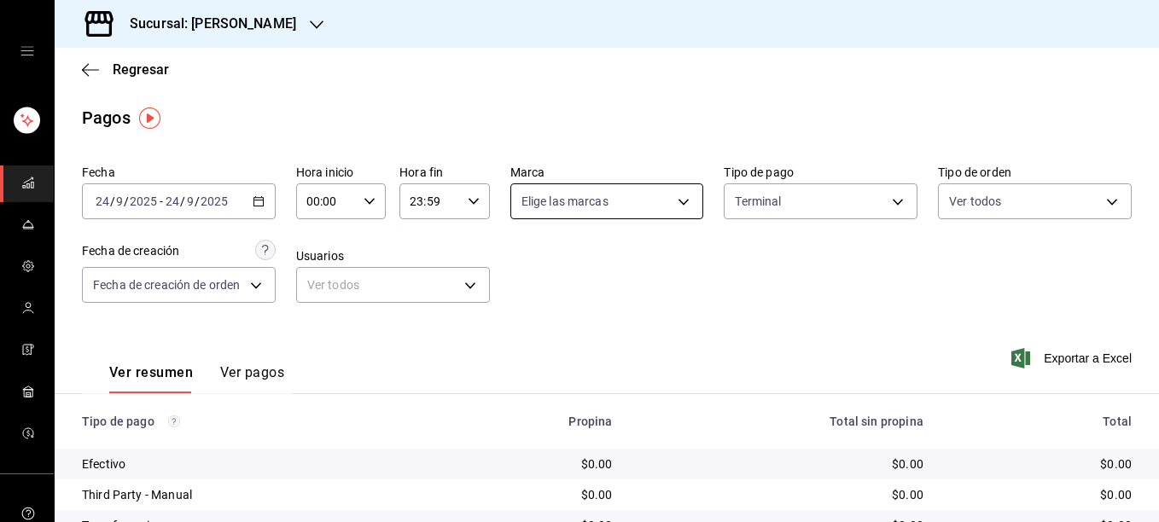
click at [666, 209] on body "Sucursal: [PERSON_NAME] Nautica Regresar Pagos Fecha [DATE] [DATE] - [DATE] [DA…" at bounding box center [579, 261] width 1159 height 522
click at [528, 325] on input "checkbox" at bounding box center [523, 325] width 15 height 15
checkbox input "true"
type input "e6600c40-0213-48d4-9f06-7294223b882d"
checkbox input "true"
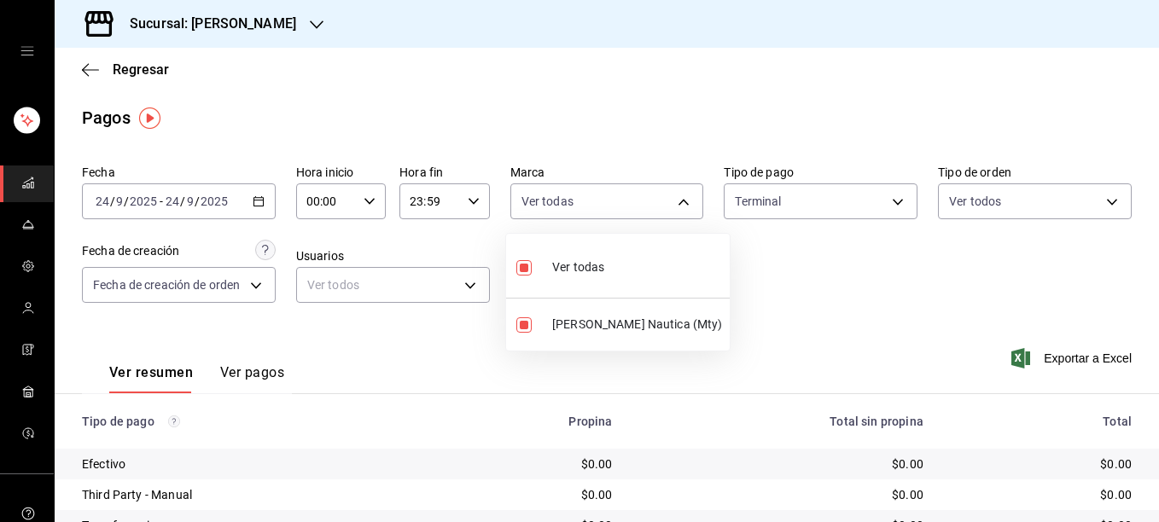
drag, startPoint x: 1153, startPoint y: 185, endPoint x: 1146, endPoint y: 318, distance: 133.3
click at [1146, 318] on div at bounding box center [579, 261] width 1159 height 522
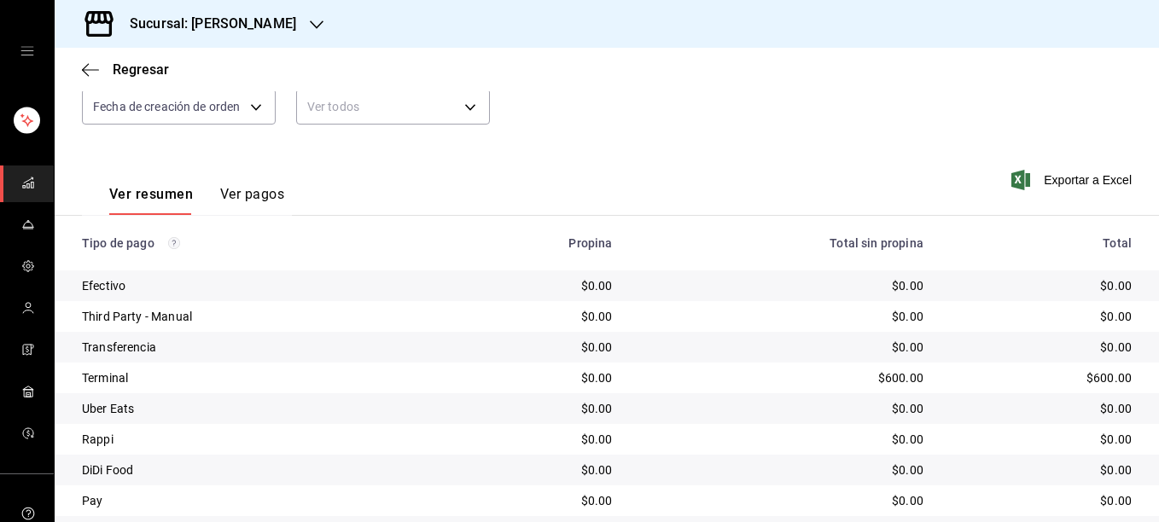
scroll to position [187, 0]
